Goal: Leave review/rating

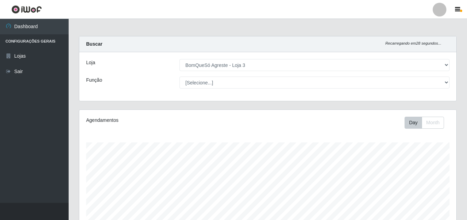
select select "215"
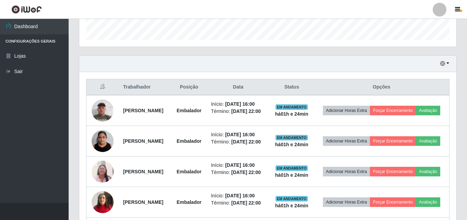
scroll to position [206, 0]
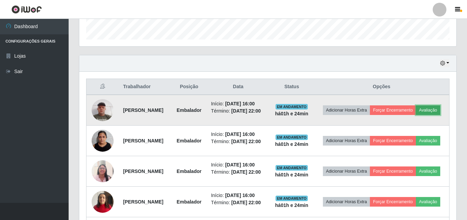
click at [416, 115] on button "Avaliação" at bounding box center [428, 110] width 24 height 10
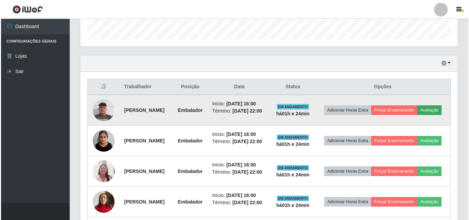
scroll to position [142, 374]
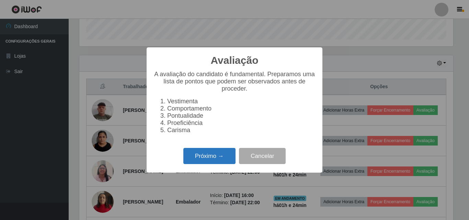
click at [230, 164] on button "Próximo →" at bounding box center [209, 156] width 52 height 16
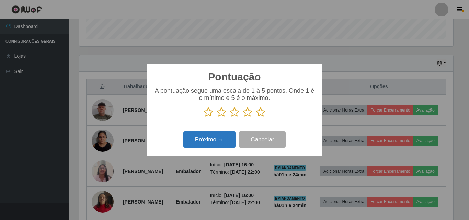
click at [229, 145] on button "Próximo →" at bounding box center [209, 140] width 52 height 16
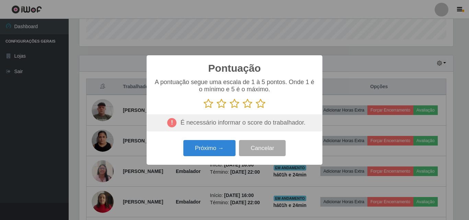
click at [210, 104] on icon at bounding box center [209, 104] width 10 height 10
click at [204, 109] on input "radio" at bounding box center [204, 109] width 0 height 0
click at [225, 148] on button "Próximo →" at bounding box center [209, 148] width 52 height 16
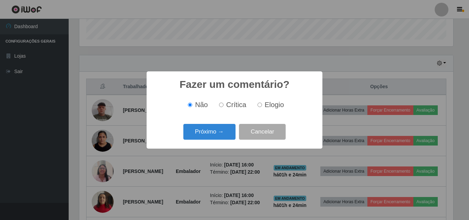
click at [221, 104] on input "Crítica" at bounding box center [221, 105] width 4 height 4
radio input "true"
click at [230, 135] on button "Próximo →" at bounding box center [209, 132] width 52 height 16
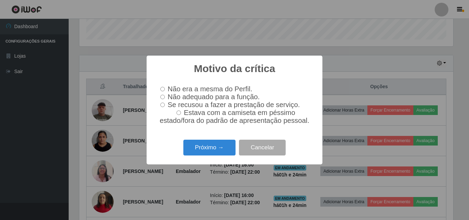
click at [162, 96] on input "Não adequado para a função." at bounding box center [162, 97] width 4 height 4
radio input "true"
click at [227, 152] on button "Próximo →" at bounding box center [209, 148] width 52 height 16
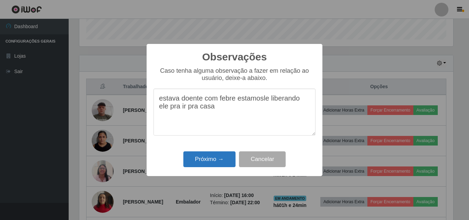
type textarea "estava doente com febre estamosle liberando ele pra ir pra casa"
click at [223, 162] on button "Próximo →" at bounding box center [209, 159] width 52 height 16
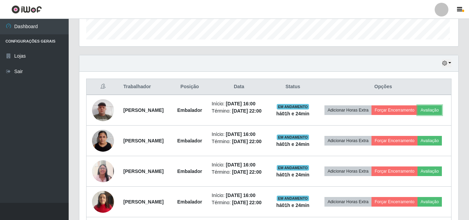
scroll to position [142, 377]
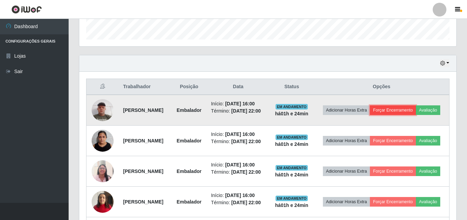
click at [416, 109] on button "Forçar Encerramento" at bounding box center [393, 110] width 46 height 10
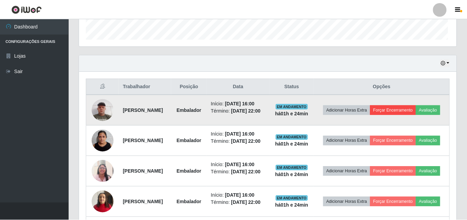
scroll to position [142, 374]
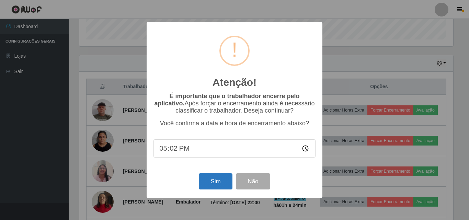
type input "17:25"
click at [230, 184] on button "Sim" at bounding box center [215, 181] width 33 height 16
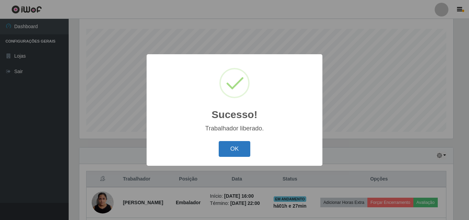
click at [226, 146] on button "OK" at bounding box center [235, 149] width 32 height 16
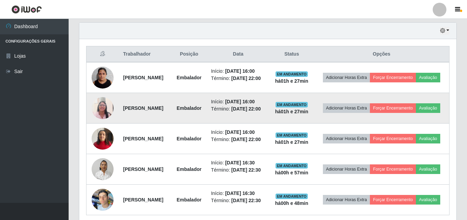
scroll to position [251, 0]
